Goal: Task Accomplishment & Management: Manage account settings

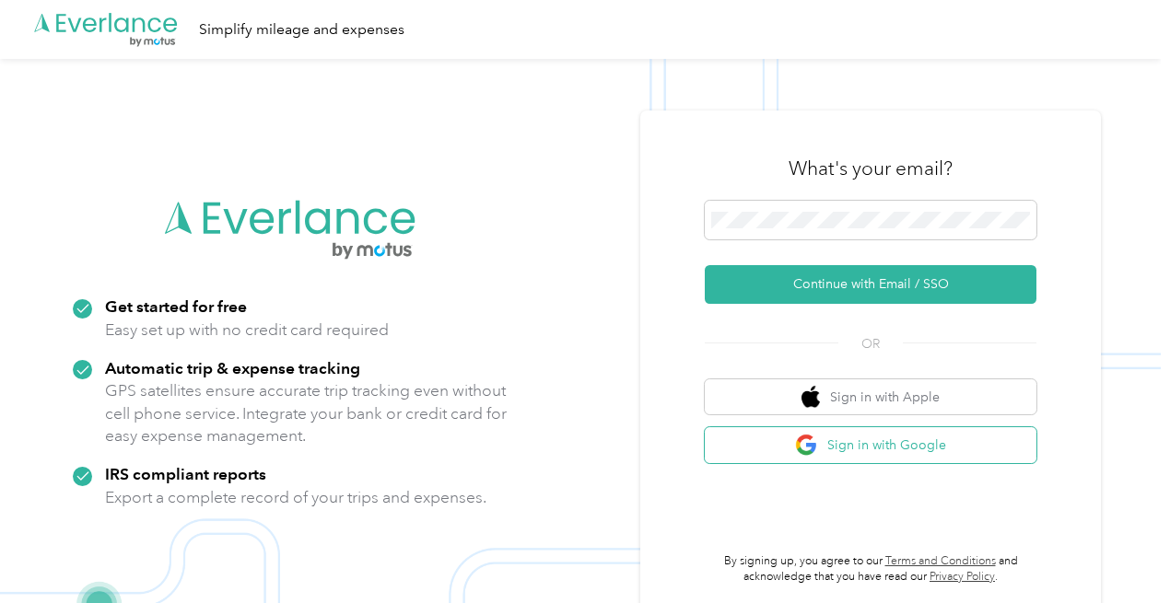
click at [851, 443] on button "Sign in with Google" at bounding box center [871, 445] width 332 height 36
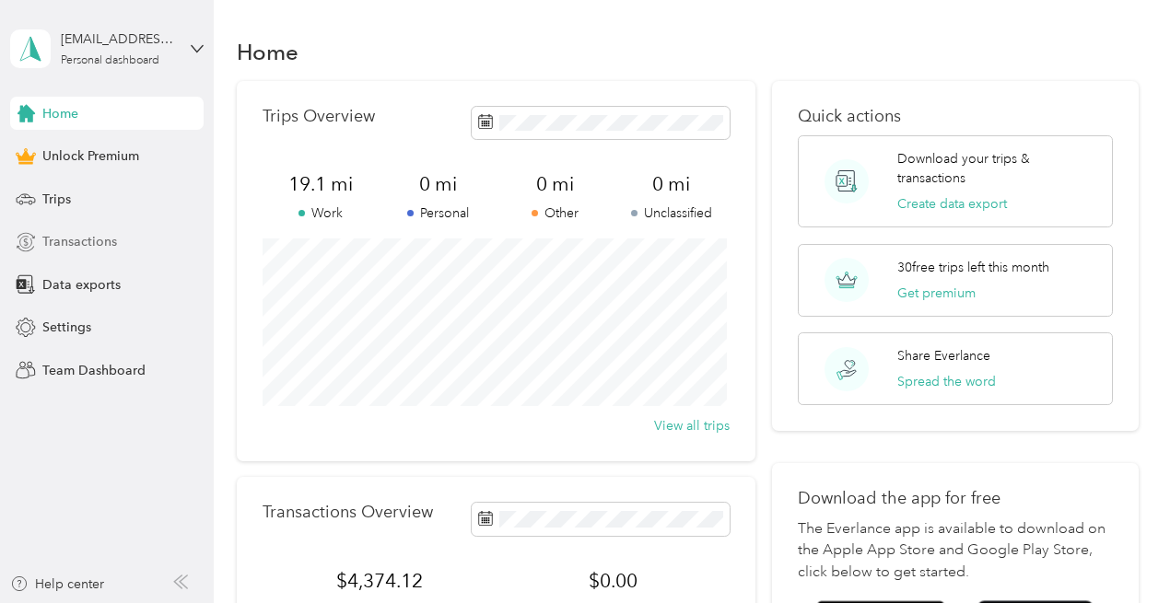
click at [88, 239] on span "Transactions" at bounding box center [79, 241] width 75 height 19
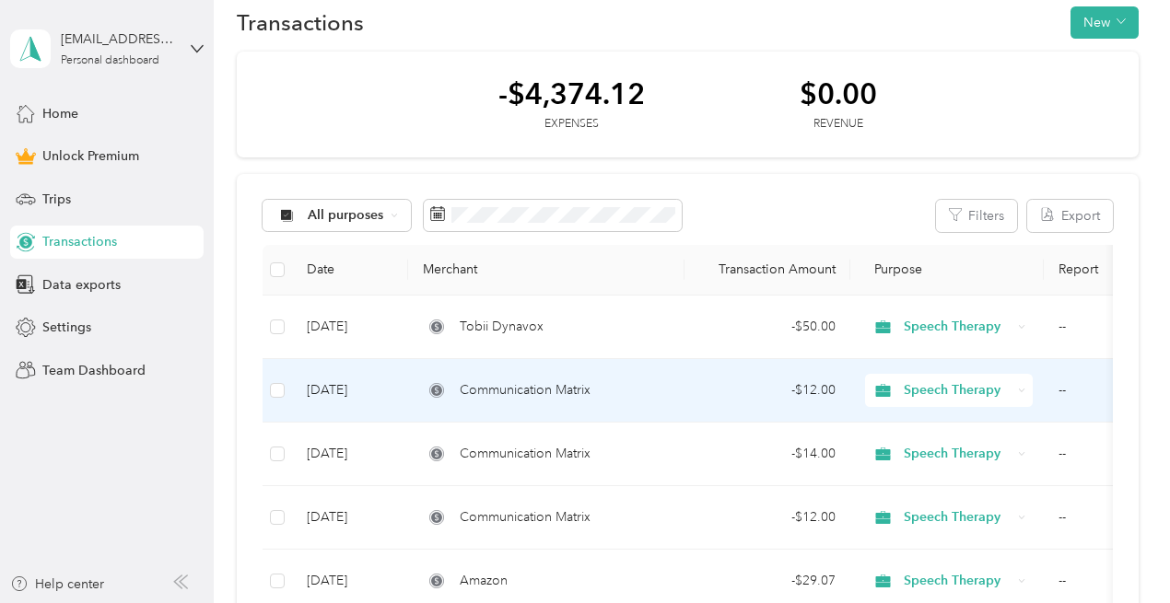
scroll to position [29, 0]
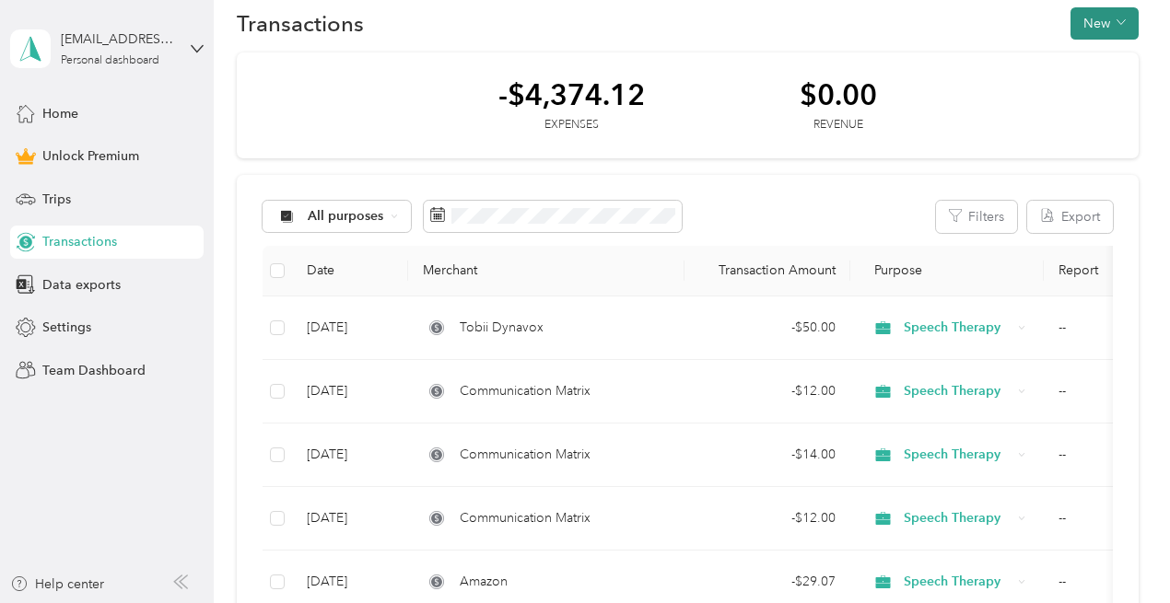
click at [1099, 35] on button "New" at bounding box center [1104, 23] width 68 height 32
click at [1126, 42] on li "Expense" at bounding box center [1086, 58] width 96 height 32
click at [1107, 51] on span "Expense" at bounding box center [1095, 58] width 50 height 19
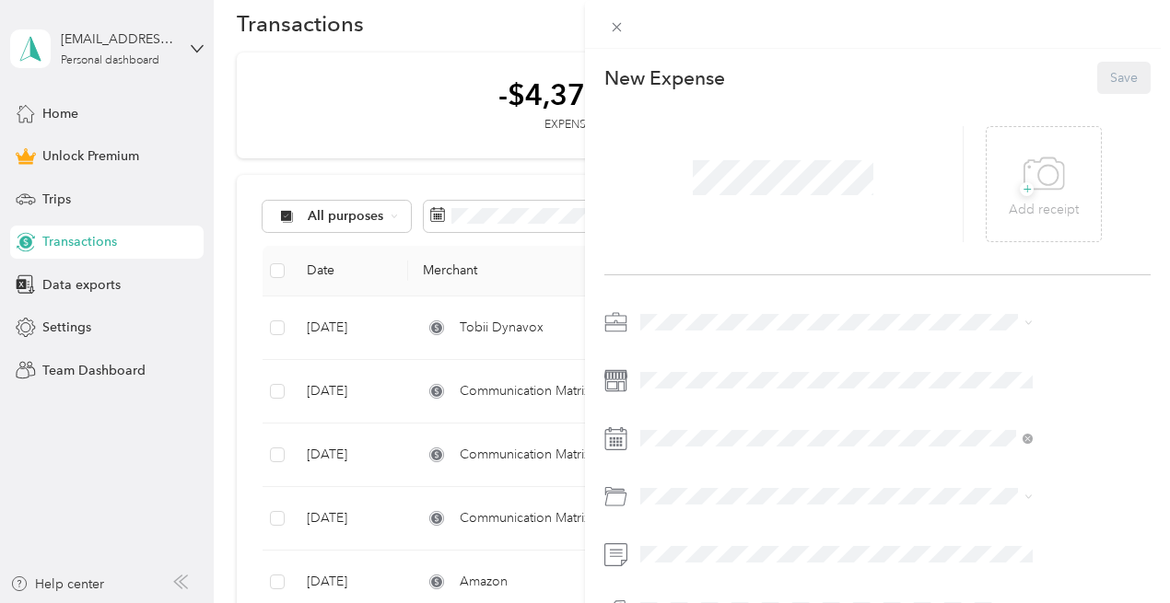
click at [789, 158] on span at bounding box center [782, 178] width 193 height 48
click at [780, 413] on span "Speech Therapy" at bounding box center [792, 412] width 96 height 16
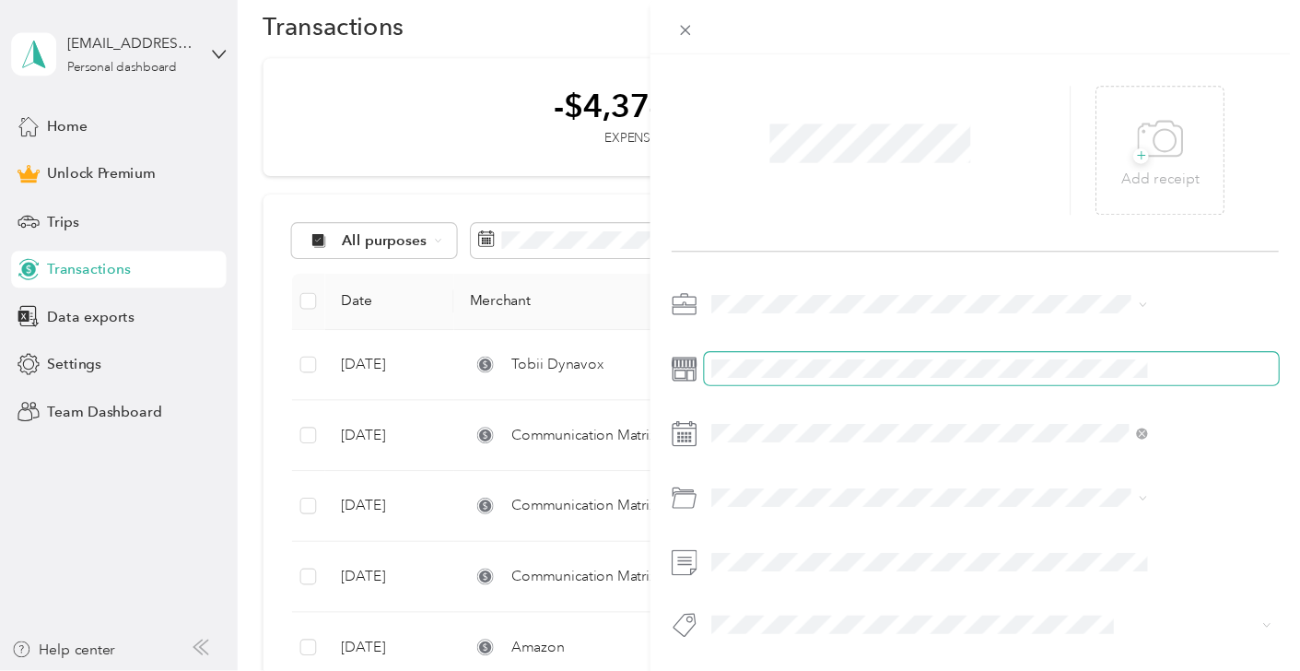
scroll to position [63, 0]
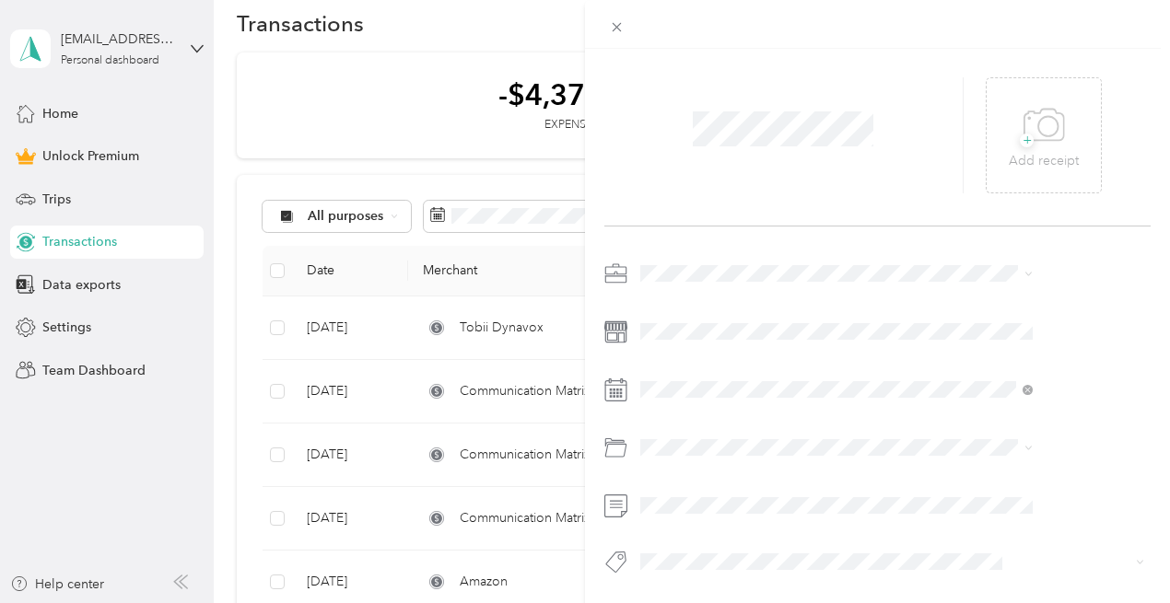
click at [983, 226] on div "New Expense Save + Add receipt" at bounding box center [877, 326] width 585 height 652
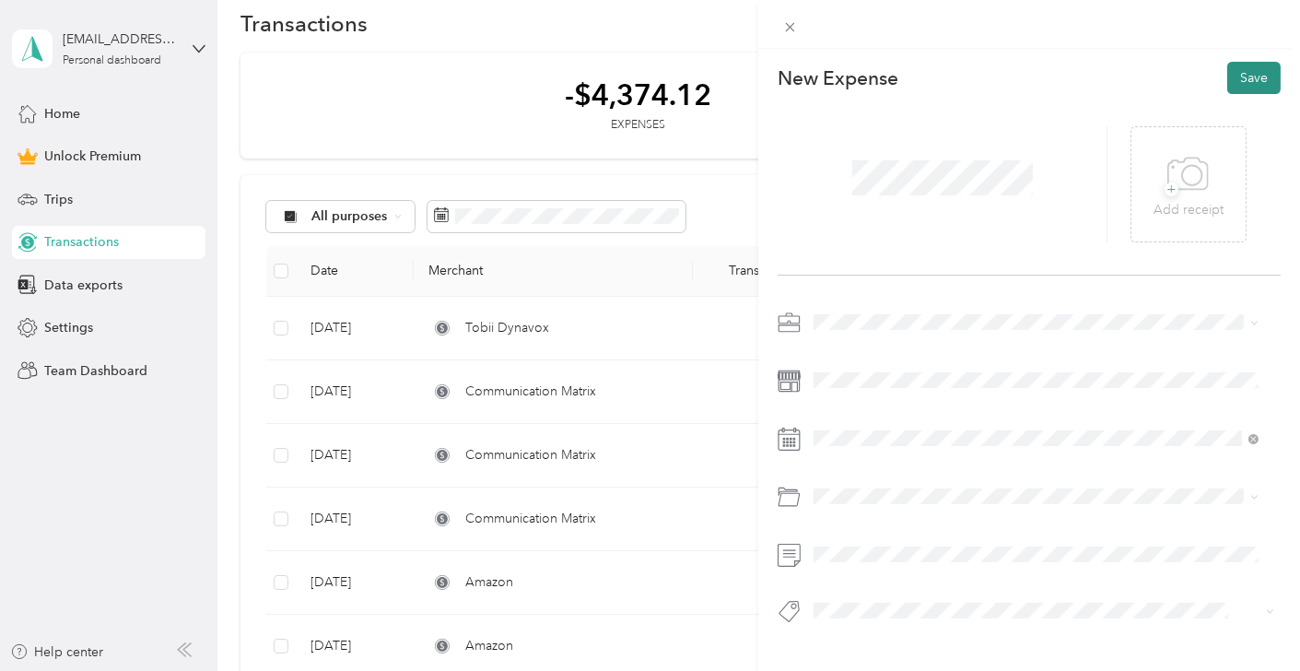
click at [1169, 82] on button "Save" at bounding box center [1253, 78] width 53 height 32
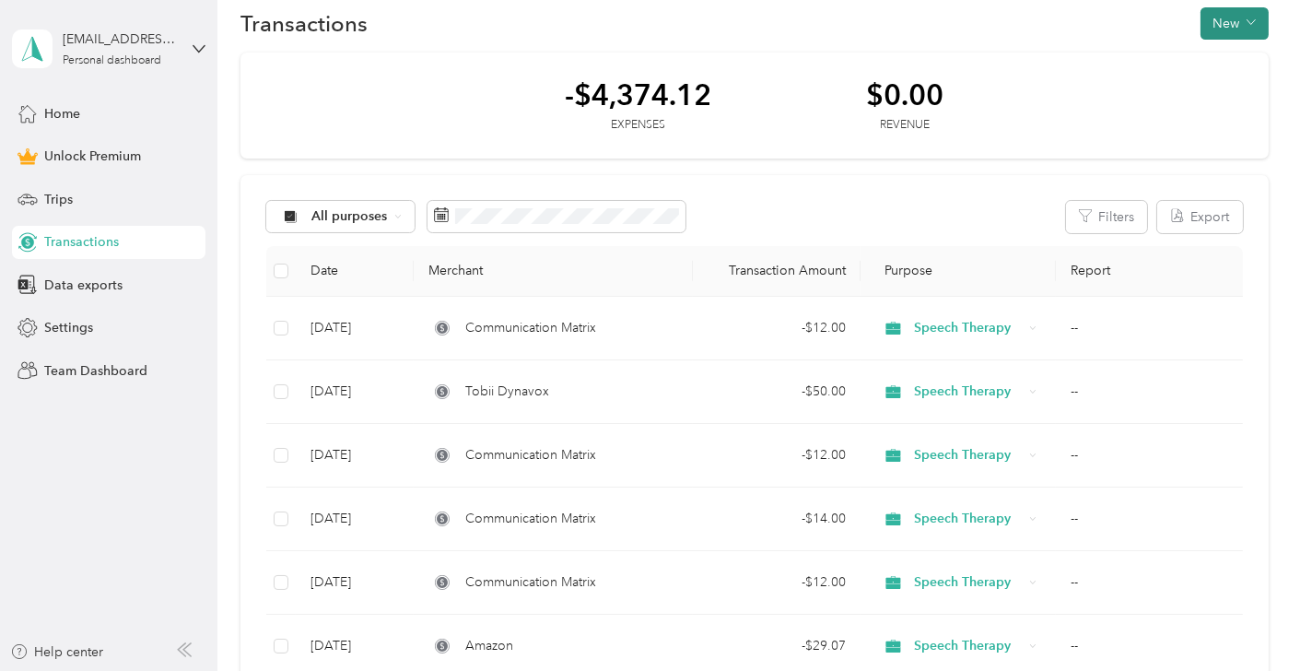
click at [1169, 25] on button "New" at bounding box center [1234, 23] width 68 height 32
click at [1169, 59] on span "Expense" at bounding box center [1223, 57] width 50 height 19
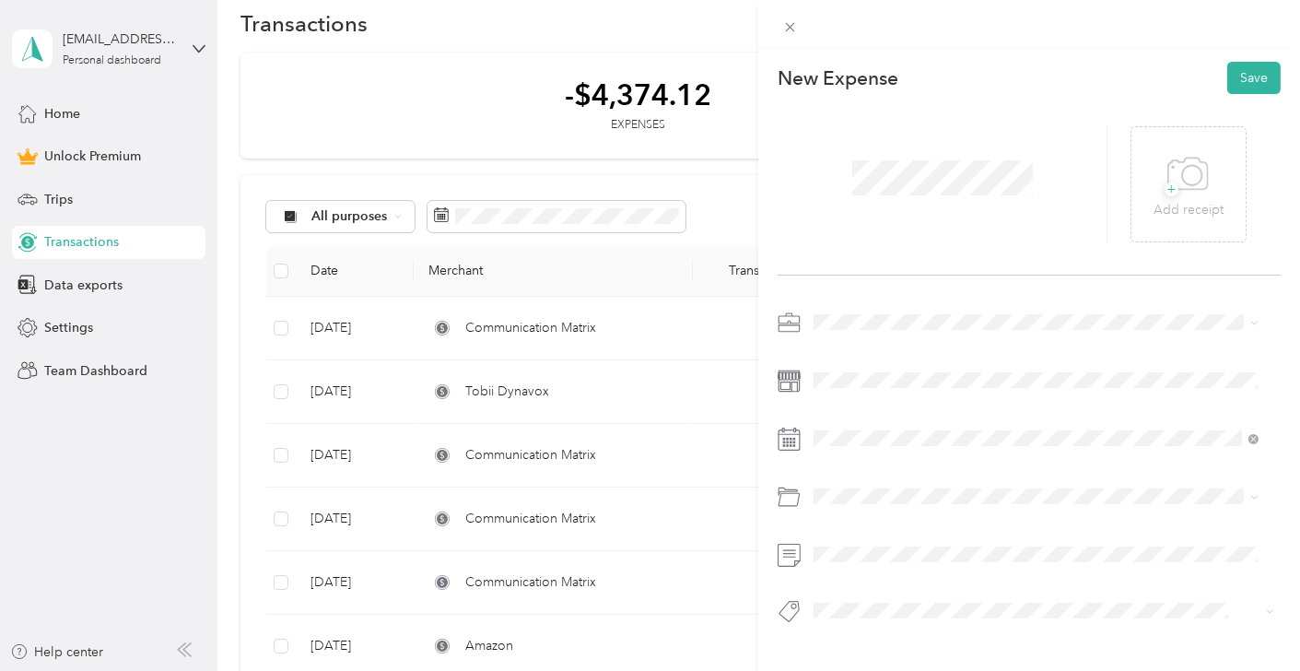
click at [882, 425] on ol "Work Personal Speech Therapy Other Charity Medical Moving Commute" at bounding box center [1036, 456] width 458 height 258
click at [1169, 77] on button "Save" at bounding box center [1253, 78] width 53 height 32
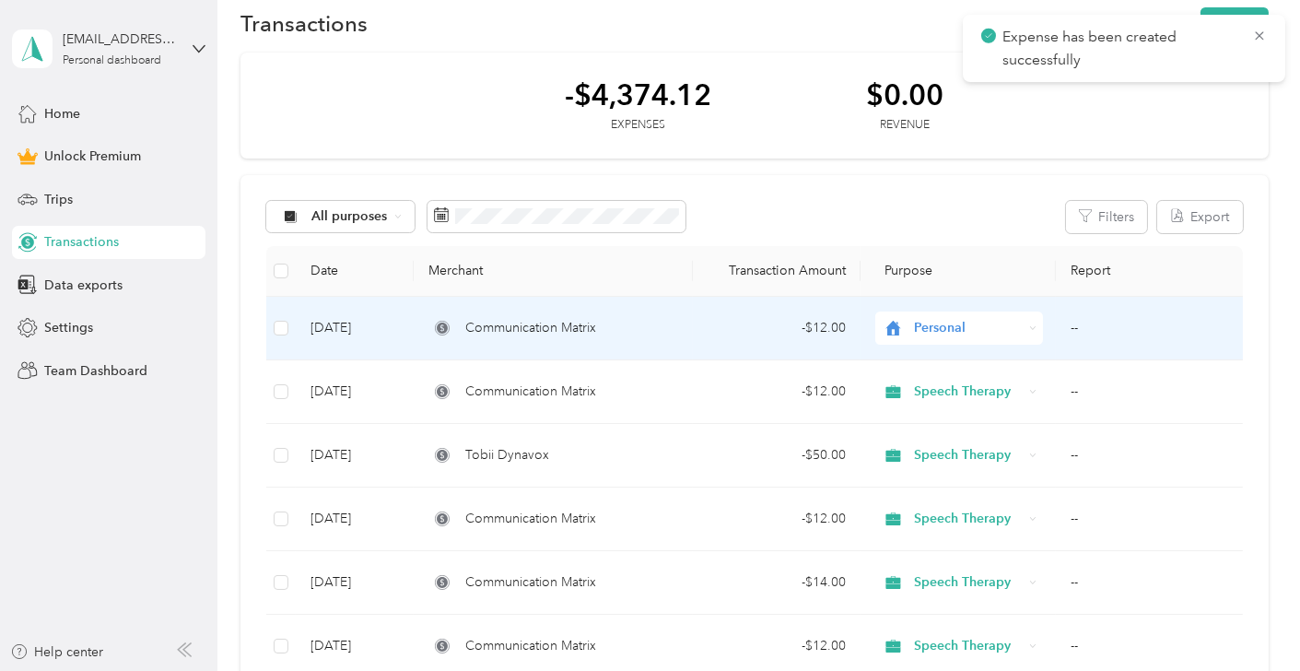
click at [967, 316] on div "Personal" at bounding box center [959, 327] width 168 height 33
click at [999, 424] on span "Speech Therapy" at bounding box center [971, 424] width 109 height 19
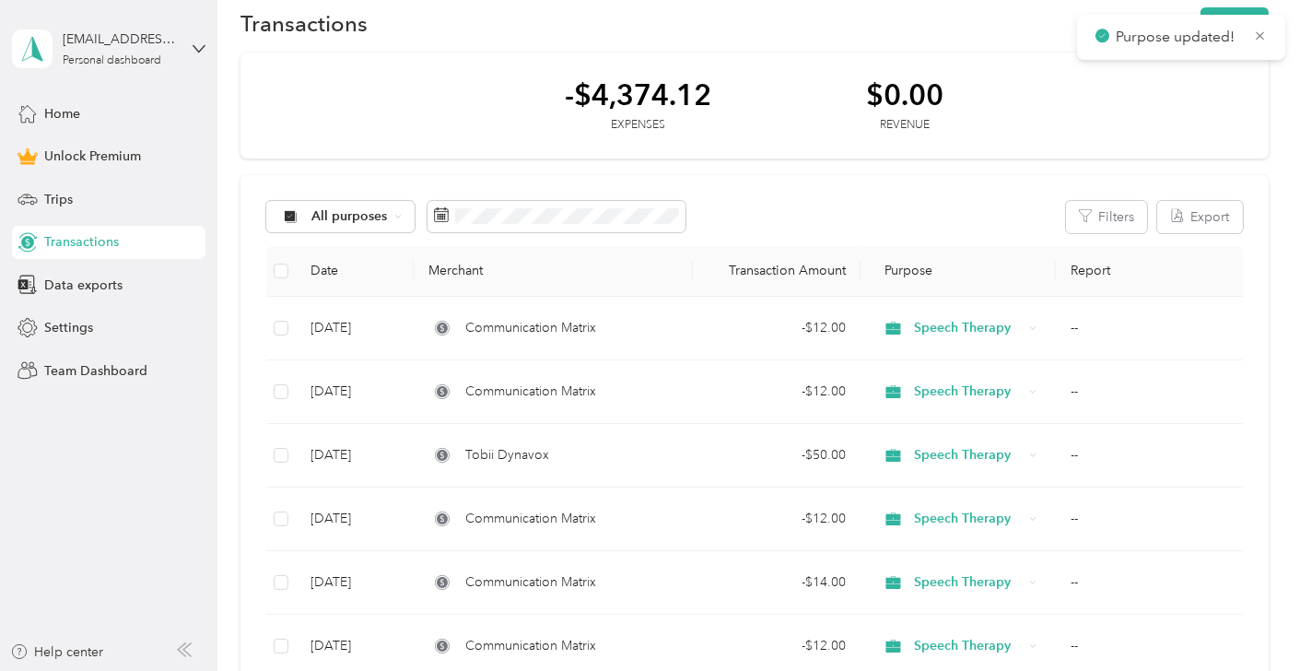
click at [1058, 144] on div "-$4,374.12 Expenses $0.00 Revenue" at bounding box center [754, 106] width 1028 height 107
click at [1169, 19] on button "New" at bounding box center [1234, 23] width 68 height 32
click at [1169, 60] on div "Expense" at bounding box center [1214, 57] width 70 height 19
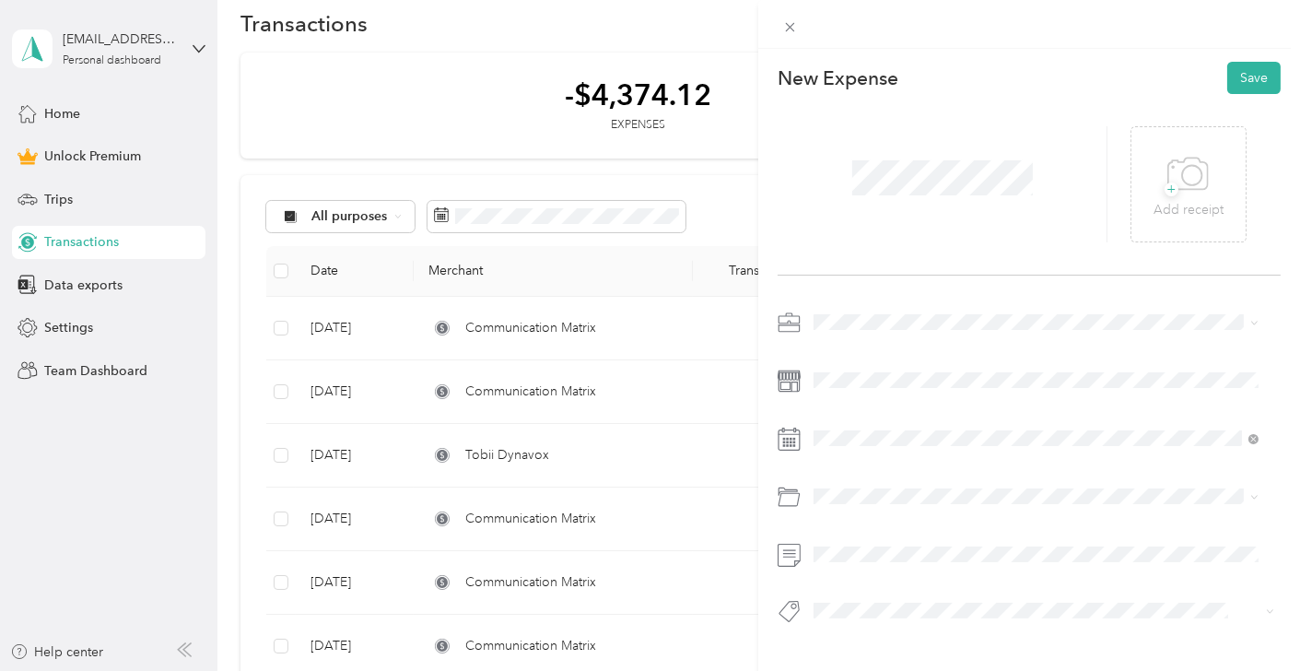
click at [873, 421] on li "Speech Therapy" at bounding box center [1036, 409] width 458 height 32
click at [1169, 76] on button "Save" at bounding box center [1253, 78] width 53 height 32
